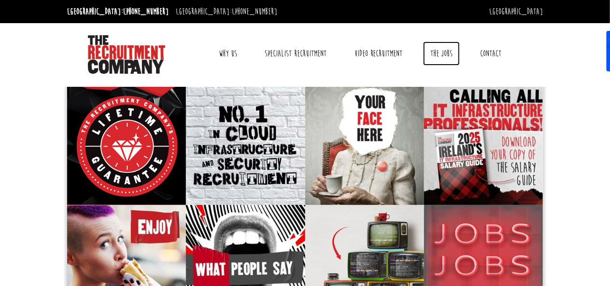
click at [444, 59] on link "The Jobs" at bounding box center [441, 54] width 37 height 24
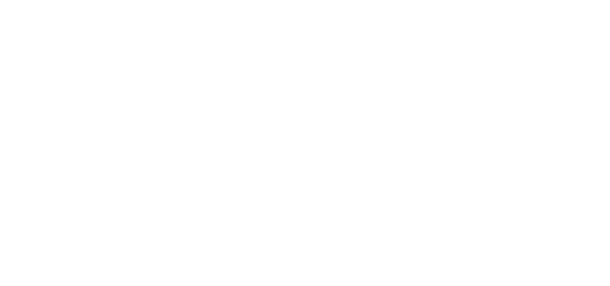
select select "Ireland"
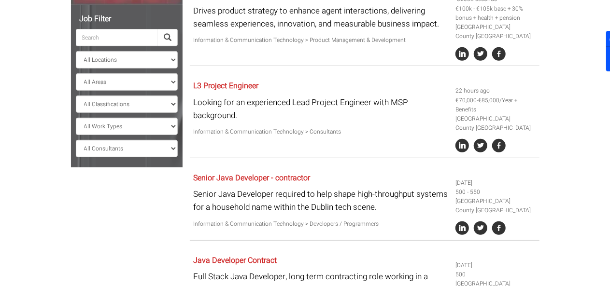
scroll to position [314, 0]
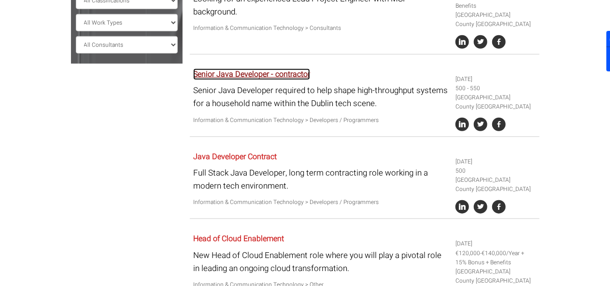
click at [249, 70] on link "Senior Java Developer - contractor" at bounding box center [251, 75] width 117 height 12
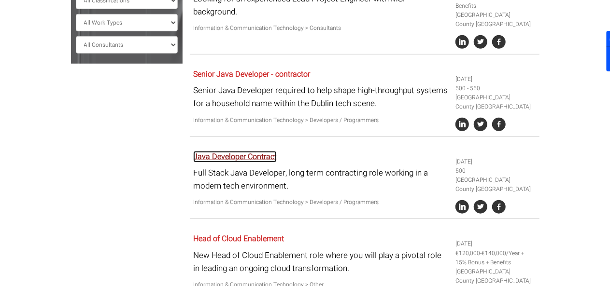
click at [219, 155] on link "Java Developer Contract" at bounding box center [235, 157] width 84 height 12
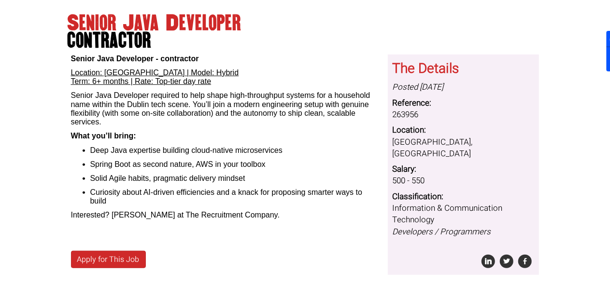
scroll to position [213, 0]
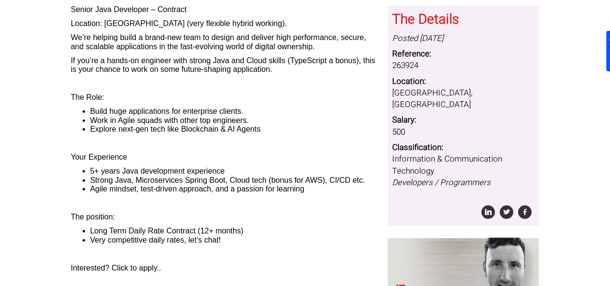
scroll to position [113, 0]
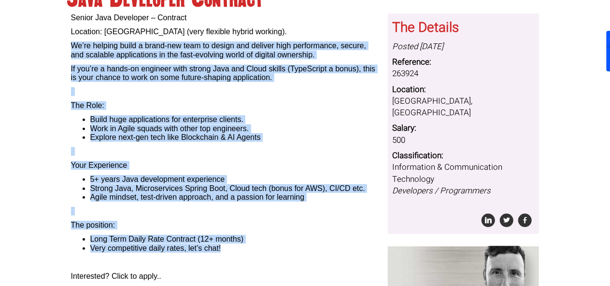
drag, startPoint x: 240, startPoint y: 252, endPoint x: 69, endPoint y: 47, distance: 267.1
click at [69, 47] on div "Senior Java Developer – Contract Location: Galway (very flexible hybrid working…" at bounding box center [225, 182] width 317 height 336
copy div "We’re helping build a brand-new team to design and deliver high performance, se…"
